Goal: Navigation & Orientation: Understand site structure

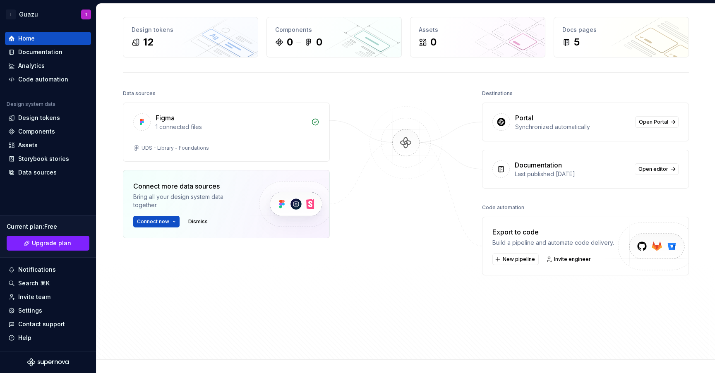
scroll to position [30, 0]
click at [36, 53] on div "Documentation" at bounding box center [40, 52] width 44 height 8
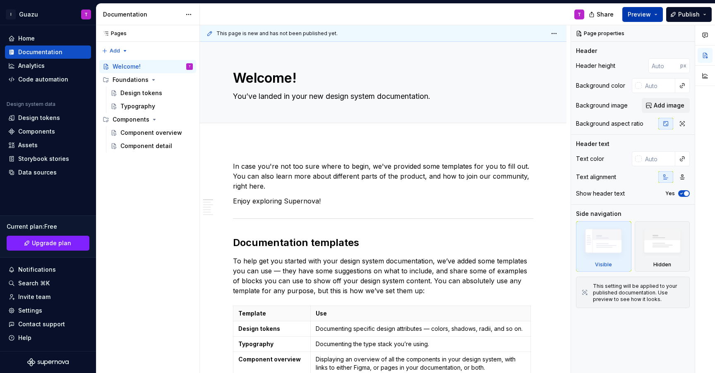
click at [642, 14] on span "Preview" at bounding box center [638, 14] width 23 height 8
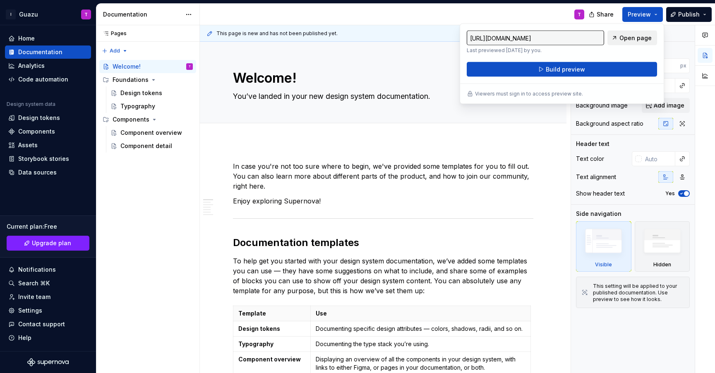
click at [629, 38] on span "Open page" at bounding box center [635, 38] width 32 height 8
type textarea "*"
click at [31, 313] on div "Settings" at bounding box center [30, 310] width 24 height 8
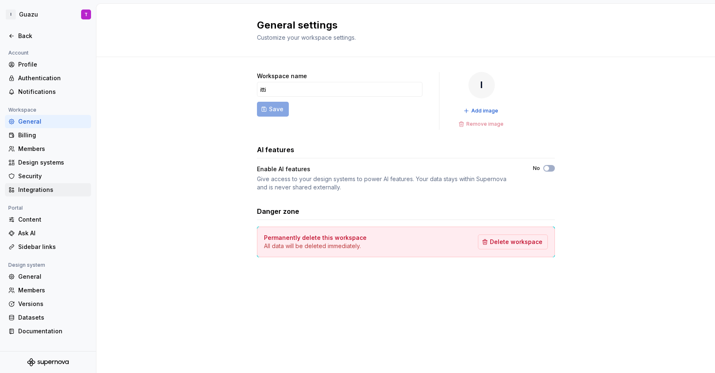
click at [27, 192] on div "Integrations" at bounding box center [52, 190] width 69 height 8
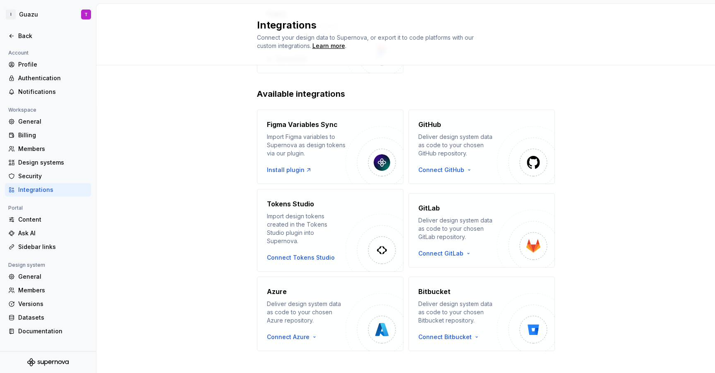
scroll to position [104, 0]
click at [31, 160] on div "Design systems" at bounding box center [52, 162] width 69 height 8
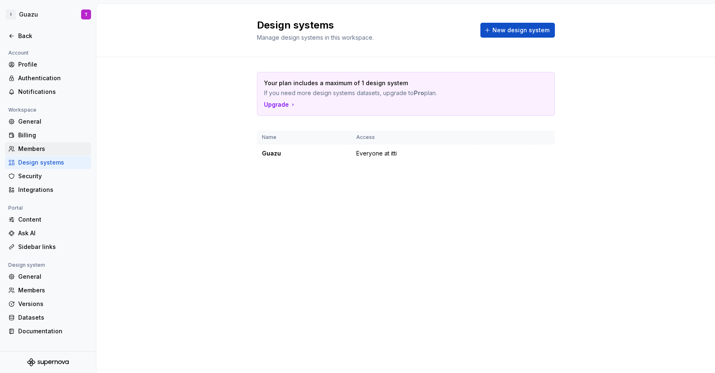
click at [28, 149] on div "Members" at bounding box center [52, 149] width 69 height 8
